Goal: Task Accomplishment & Management: Use online tool/utility

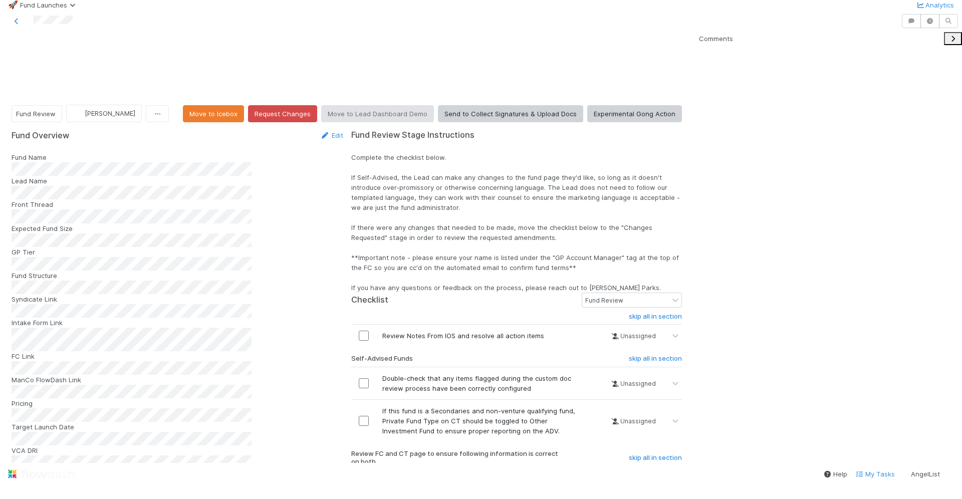
scroll to position [204, 654]
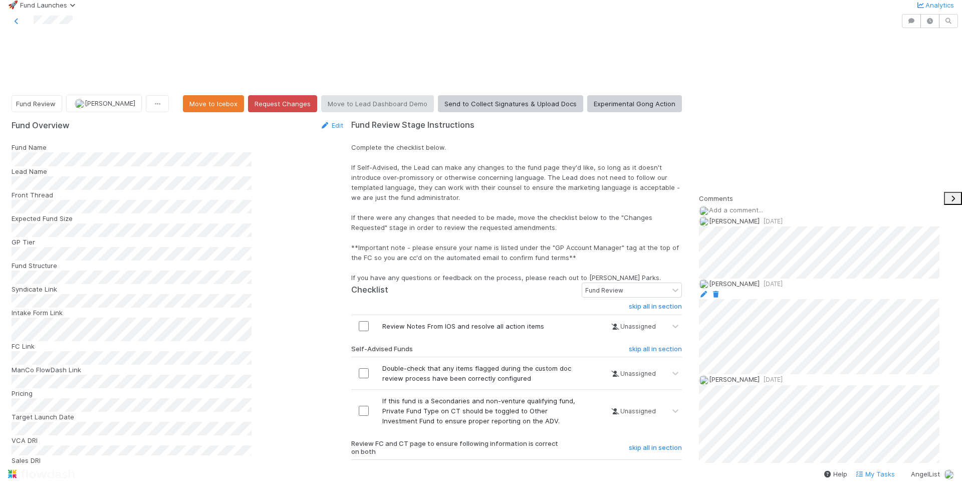
scroll to position [592, 0]
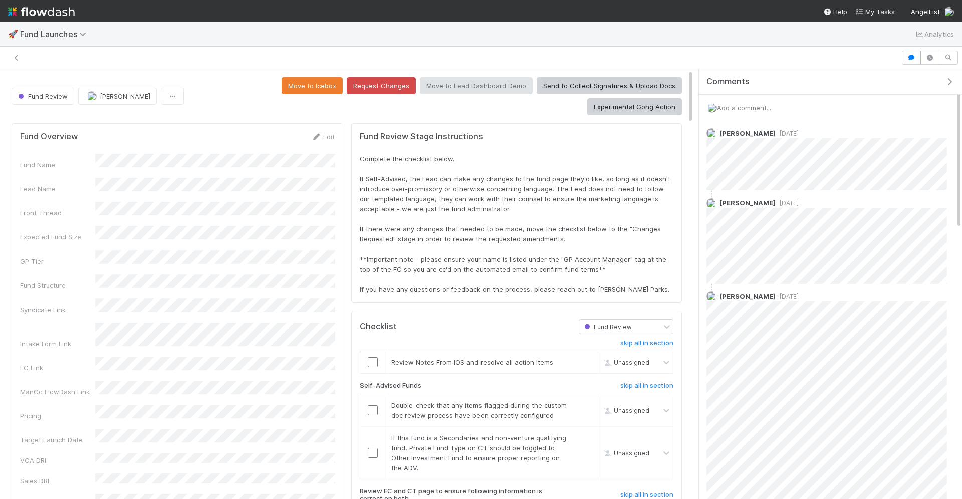
scroll to position [204, 654]
